Goal: Check status: Check status

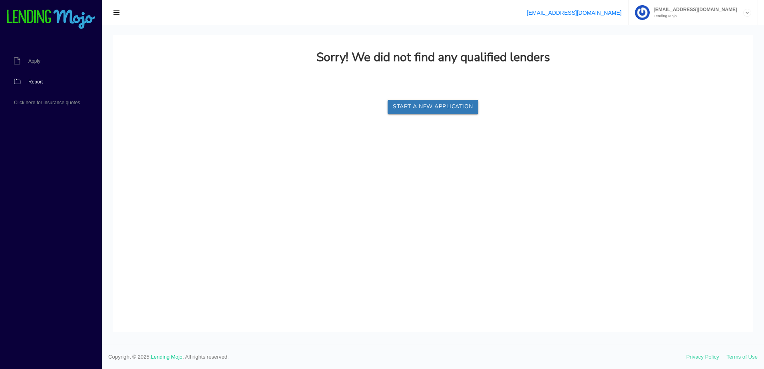
click at [33, 78] on link "Report" at bounding box center [47, 82] width 94 height 21
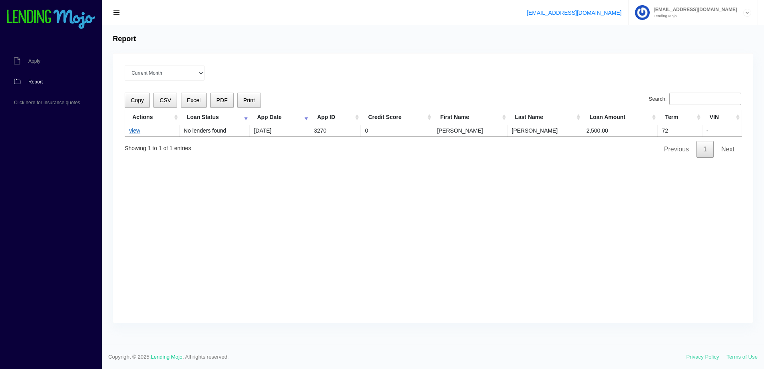
click at [131, 130] on link "view" at bounding box center [134, 130] width 11 height 6
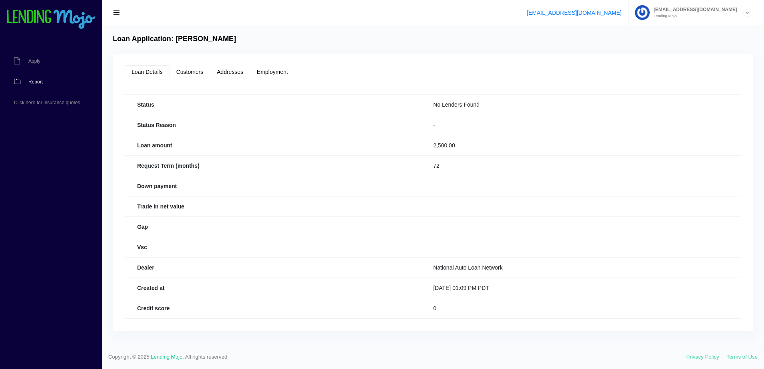
click at [35, 77] on link "Report" at bounding box center [47, 82] width 94 height 21
